Goal: Task Accomplishment & Management: Manage account settings

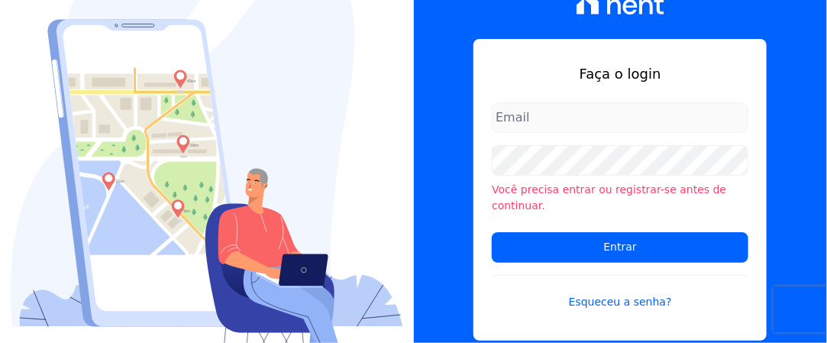
click at [517, 126] on input "email" at bounding box center [620, 117] width 257 height 31
type input "iedabarbosa@salgadoempreendimentos.com"
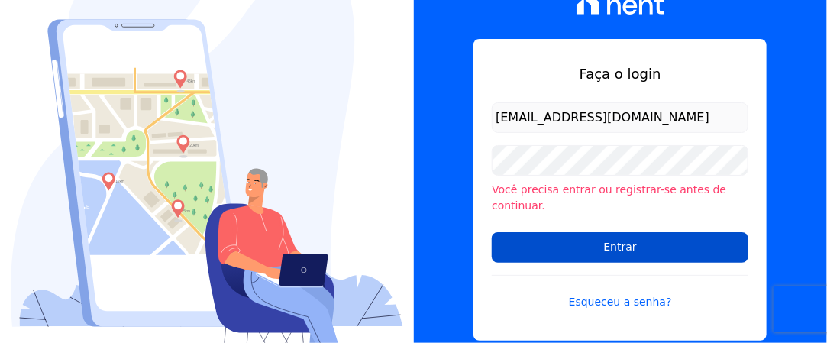
click at [574, 244] on input "Entrar" at bounding box center [620, 247] width 257 height 31
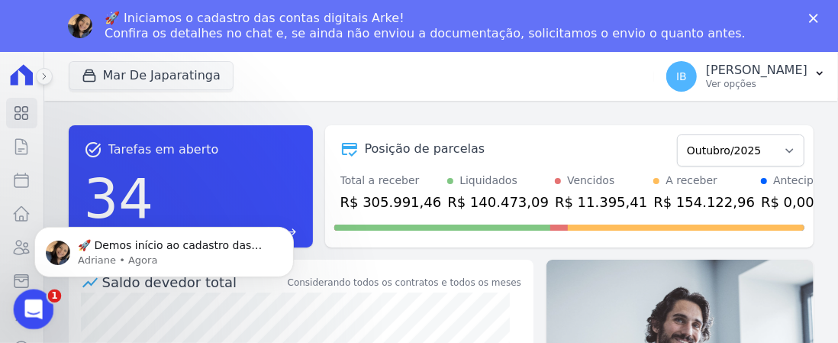
click at [33, 302] on icon "Abertura do Messenger da Intercom" at bounding box center [31, 307] width 25 height 25
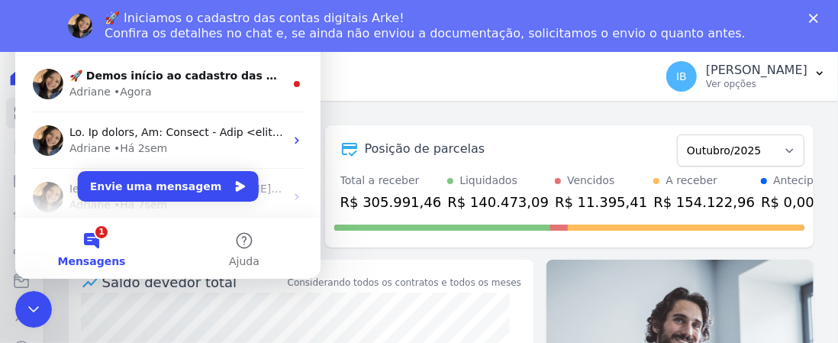
click at [98, 236] on button "1 Mensagens" at bounding box center [91, 248] width 153 height 61
click at [119, 189] on button "Envie uma mensagem" at bounding box center [168, 186] width 181 height 31
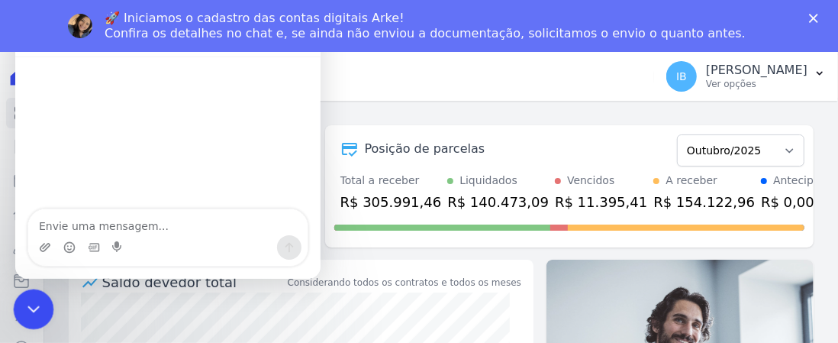
click at [27, 307] on icon "Encerramento do Messenger da Intercom" at bounding box center [31, 307] width 18 height 18
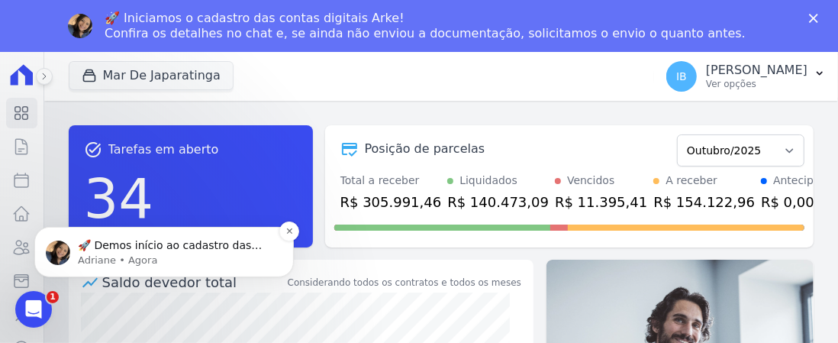
click at [89, 260] on p "Adriane • Agora" at bounding box center [176, 260] width 197 height 14
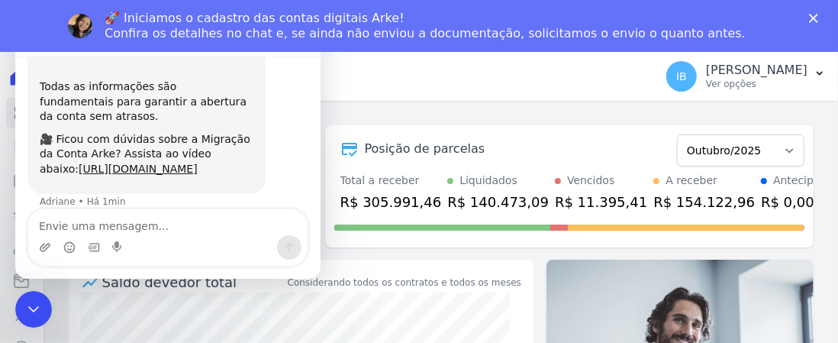
scroll to position [305, 0]
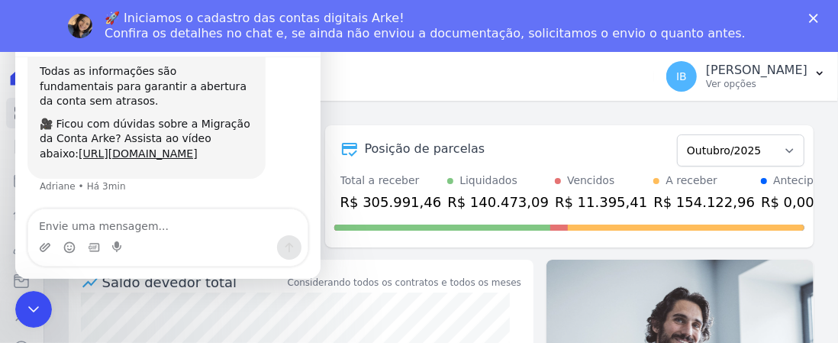
click at [620, 128] on div "Posição de parcelas Outubro/2020 Novembro/2020 Dezembro/2020 Janeiro/2021 Fever…" at bounding box center [569, 186] width 489 height 122
click at [810, 18] on icon "Fechar" at bounding box center [813, 18] width 9 height 9
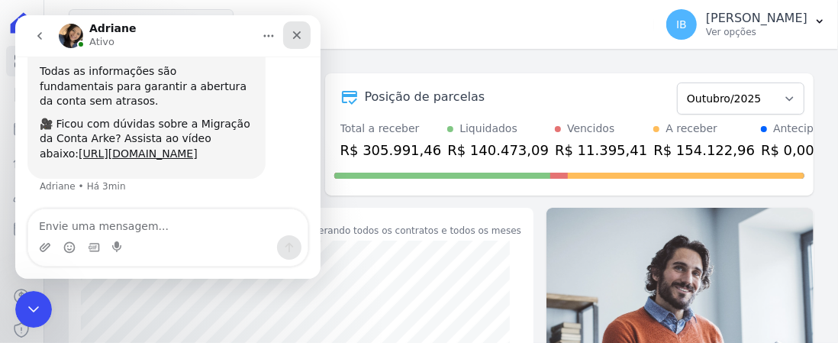
click at [302, 30] on icon "Fechar" at bounding box center [297, 35] width 12 height 12
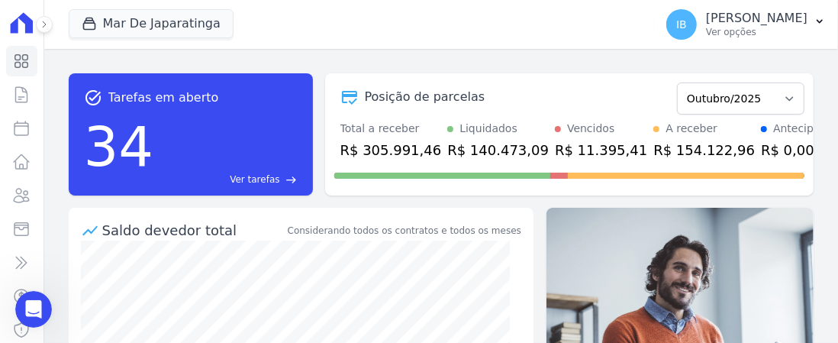
click at [273, 178] on span "Ver tarefas" at bounding box center [255, 180] width 50 height 14
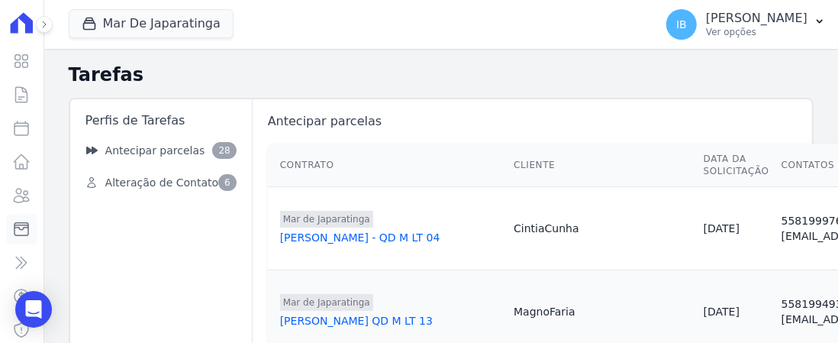
click at [12, 228] on icon at bounding box center [21, 229] width 18 height 18
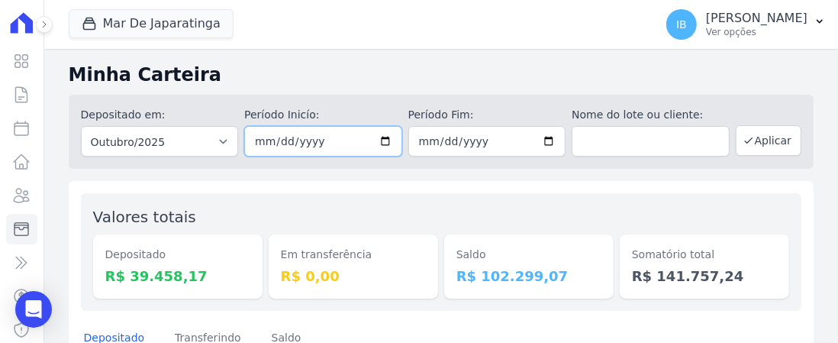
click at [377, 138] on input "[DATE]" at bounding box center [323, 141] width 158 height 31
type input "[DATE]"
click at [547, 141] on input "[DATE]" at bounding box center [488, 141] width 158 height 31
type input "[DATE]"
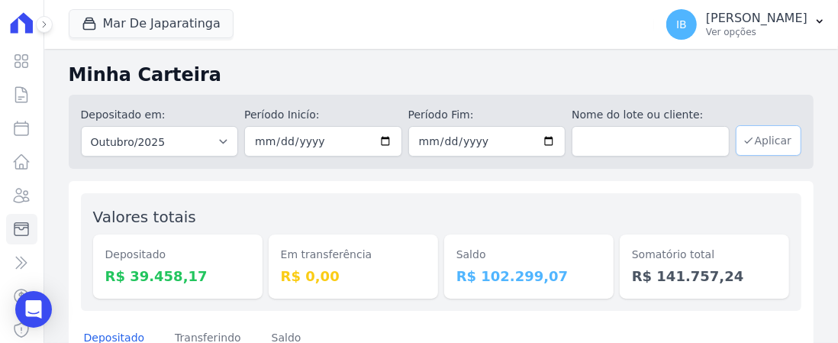
click at [764, 138] on button "Aplicar" at bounding box center [769, 140] width 66 height 31
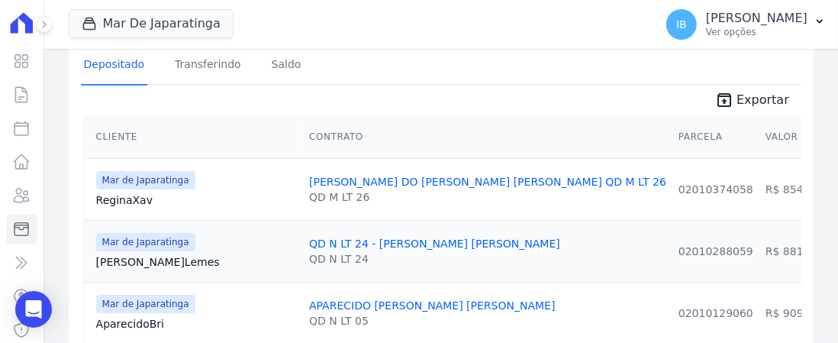
scroll to position [271, 0]
